Goal: Use online tool/utility: Utilize a website feature to perform a specific function

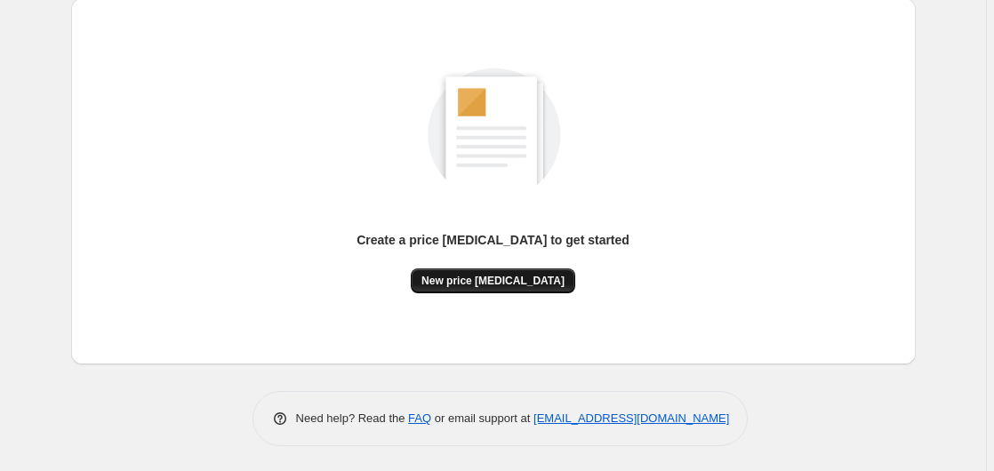
scroll to position [195, 0]
click at [524, 276] on span "New price [MEDICAL_DATA]" at bounding box center [492, 280] width 143 height 14
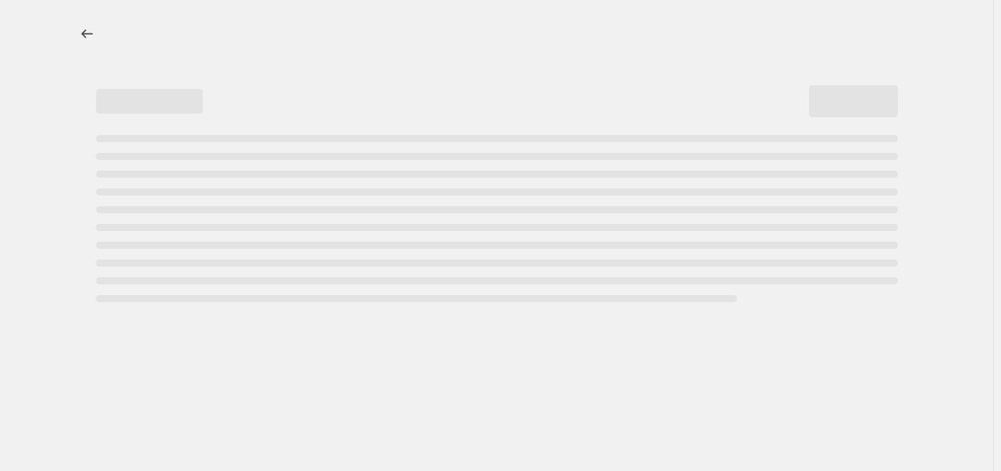
select select "percentage"
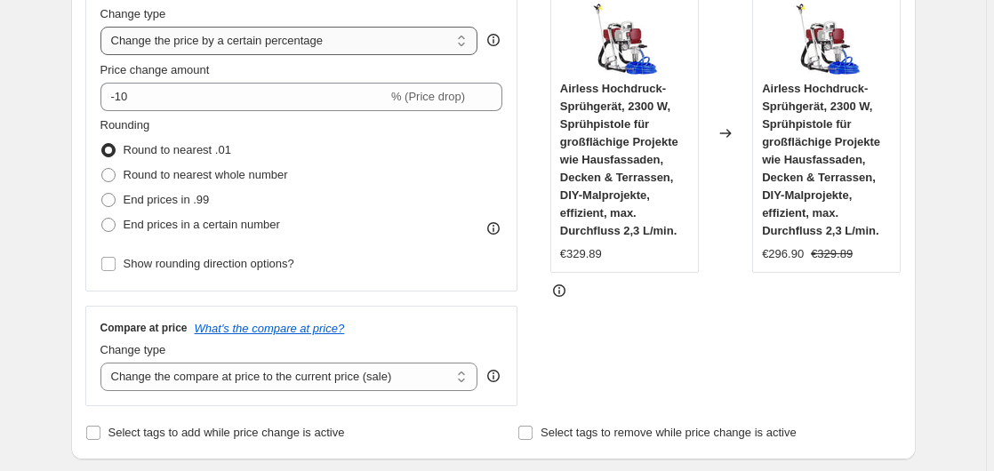
scroll to position [272, 0]
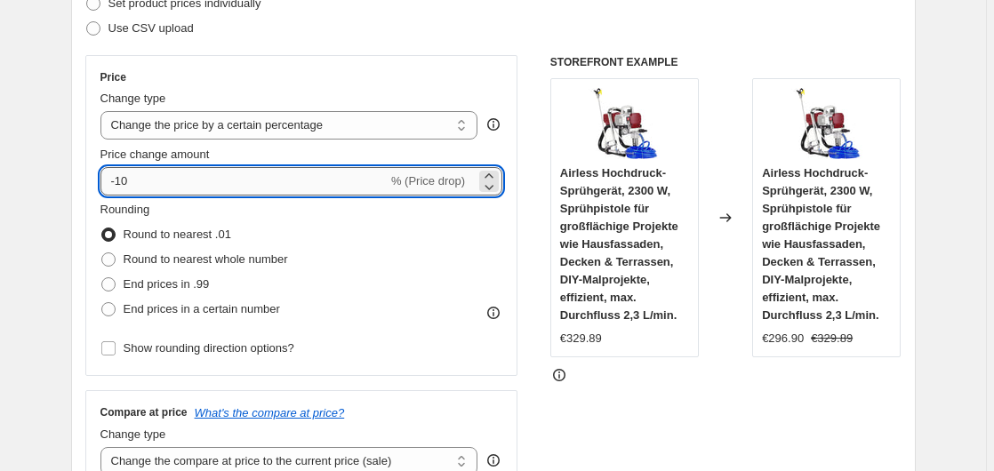
click at [221, 191] on input "-10" at bounding box center [243, 181] width 287 height 28
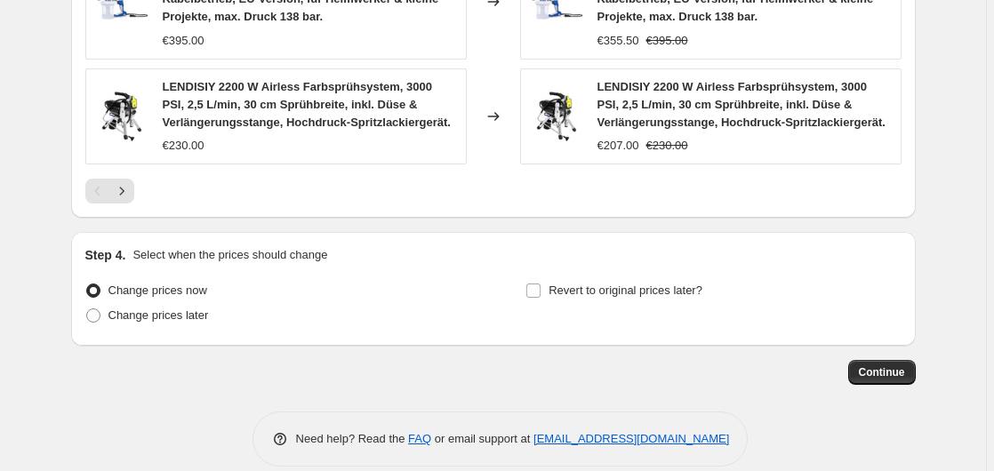
scroll to position [1424, 0]
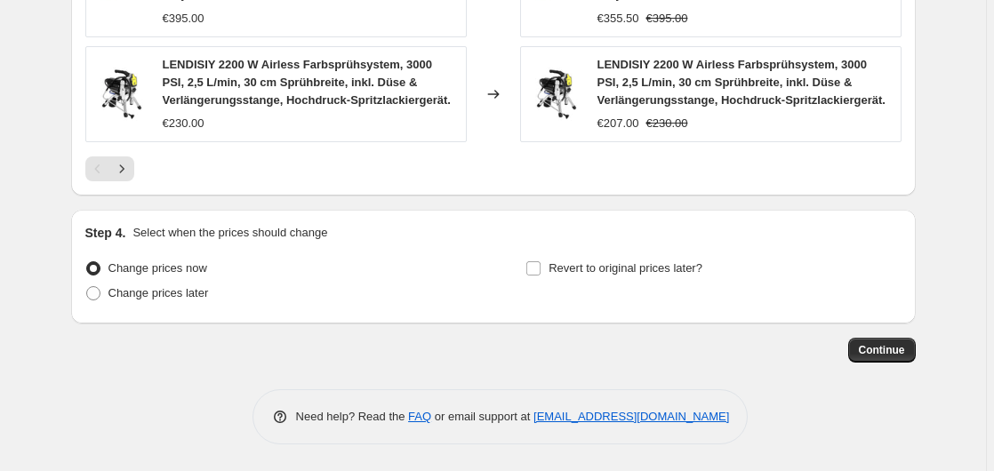
type input "-35"
click at [867, 353] on span "Continue" at bounding box center [881, 350] width 46 height 14
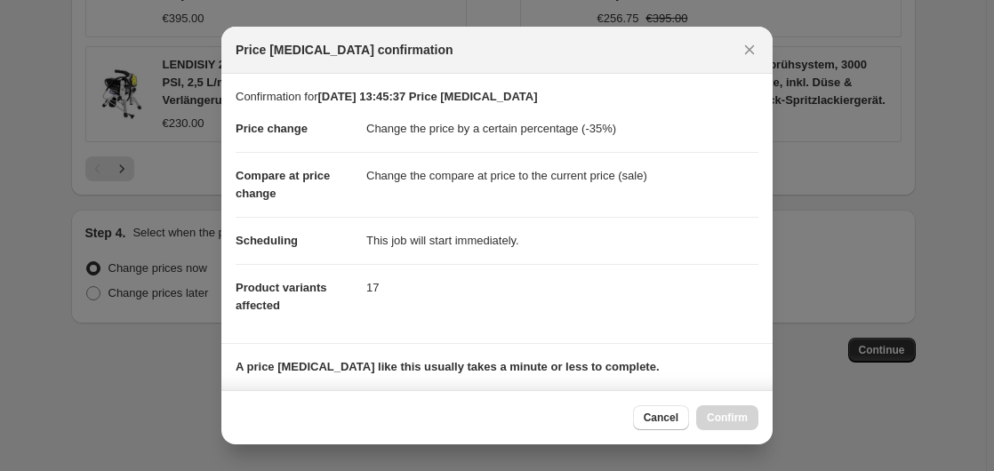
scroll to position [281, 0]
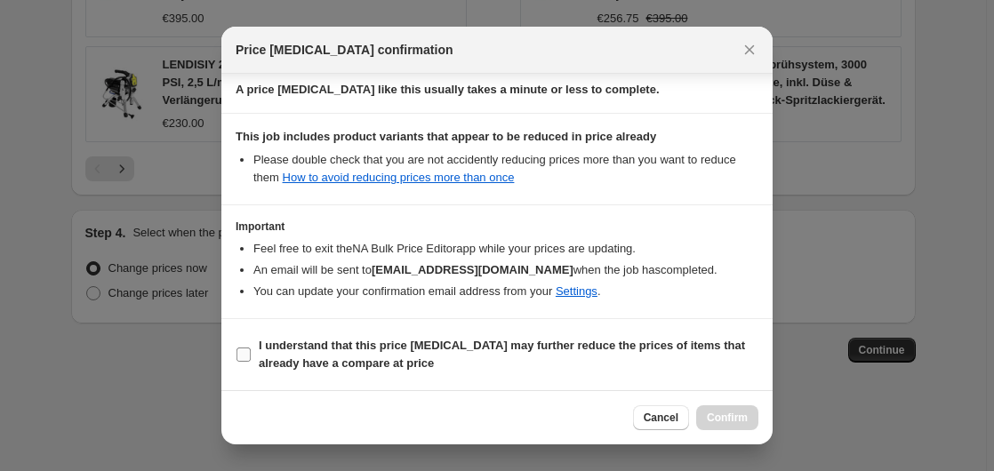
click at [425, 358] on span "I understand that this price [MEDICAL_DATA] may further reduce the prices of it…" at bounding box center [508, 355] width 499 height 36
click at [251, 358] on input "I understand that this price [MEDICAL_DATA] may further reduce the prices of it…" at bounding box center [243, 354] width 14 height 14
checkbox input "true"
drag, startPoint x: 747, startPoint y: 419, endPoint x: 698, endPoint y: 418, distance: 48.9
click at [747, 419] on span "Confirm" at bounding box center [727, 418] width 41 height 14
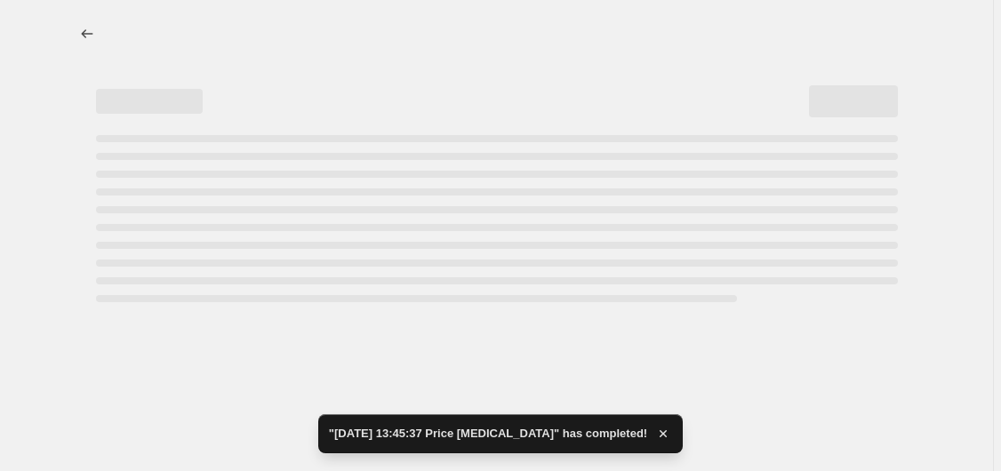
select select "percentage"
